Goal: Navigation & Orientation: Find specific page/section

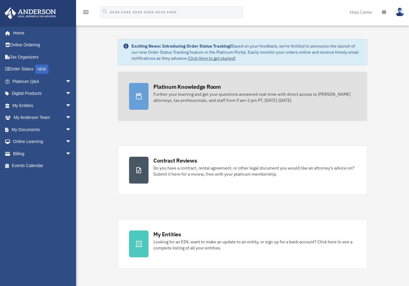
click at [184, 88] on div "Platinum Knowledge Room" at bounding box center [187, 87] width 68 height 8
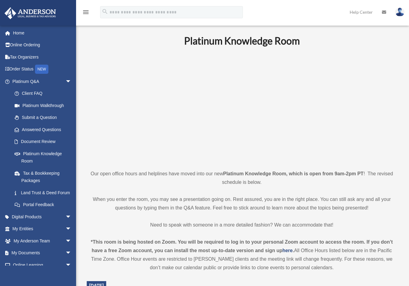
drag, startPoint x: 285, startPoint y: 40, endPoint x: 291, endPoint y: 41, distance: 6.1
click at [285, 40] on b "Platinum Knowledge Room" at bounding box center [242, 41] width 116 height 12
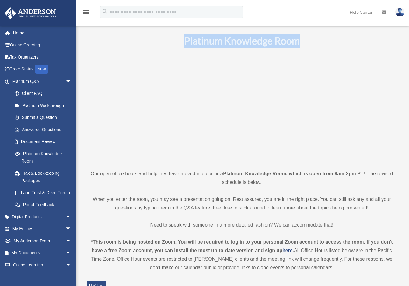
drag, startPoint x: 301, startPoint y: 40, endPoint x: 184, endPoint y: 44, distance: 117.3
click at [184, 44] on h1 "Platinum Knowledge Room" at bounding box center [242, 41] width 310 height 14
copy b "Platinum Knowledge Room"
